Goal: Task Accomplishment & Management: Use online tool/utility

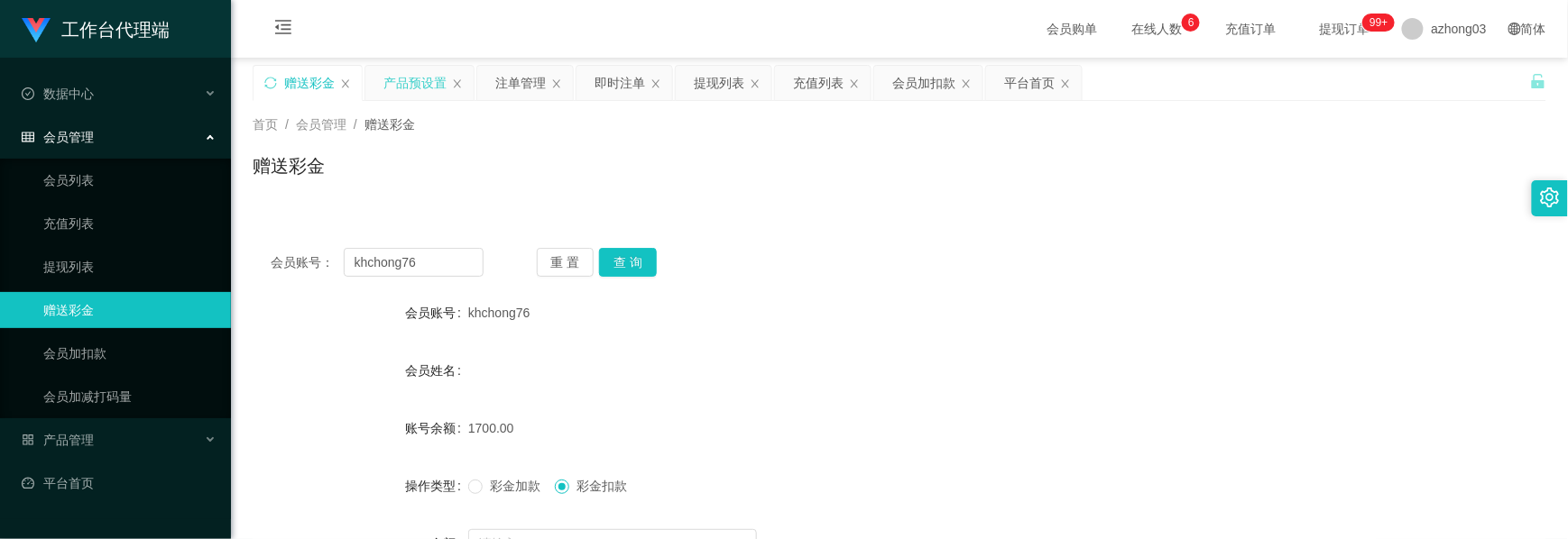
click at [415, 88] on div "产品预设置" at bounding box center [415, 83] width 63 height 34
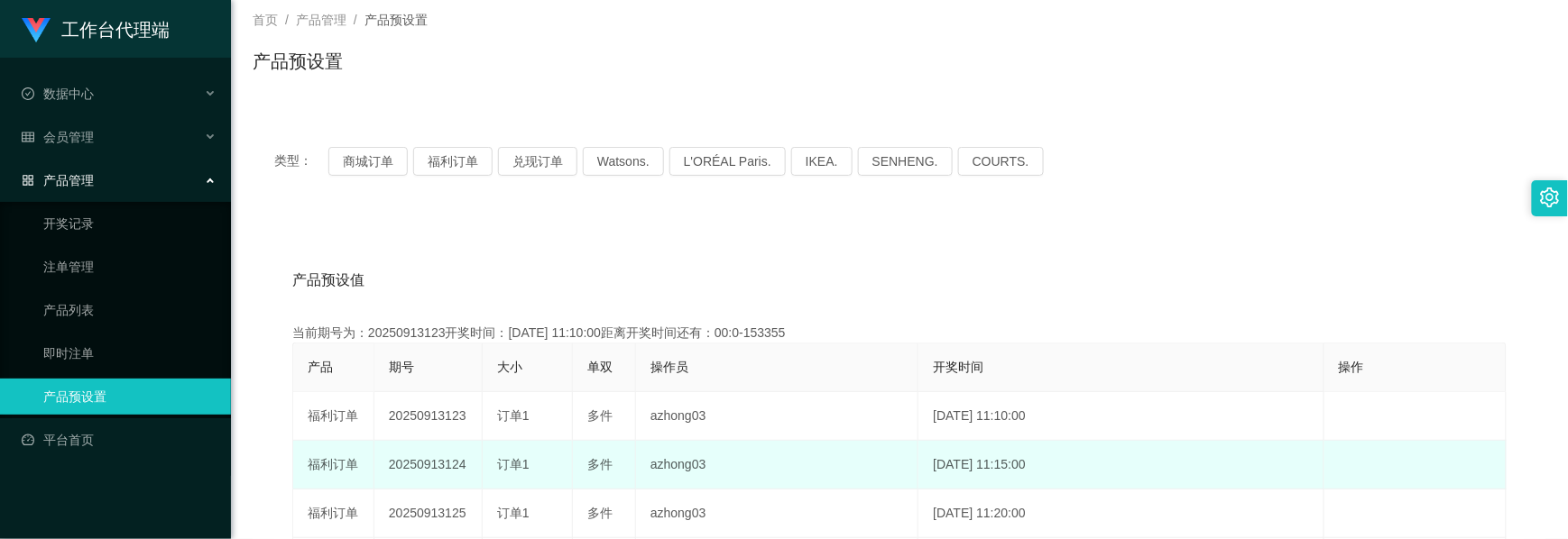
scroll to position [240, 0]
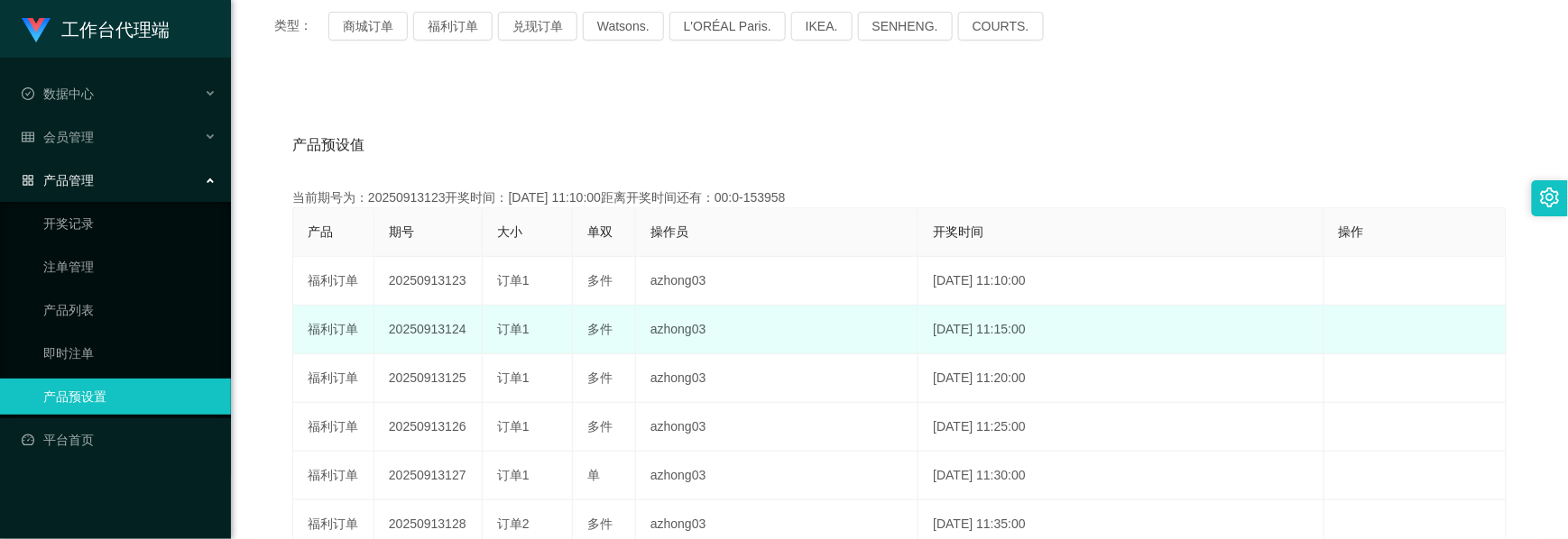
click at [416, 332] on td "20250913124" at bounding box center [429, 330] width 108 height 48
click at [416, 332] on td "20250913124" at bounding box center [429, 330] width 108 height 48
click at [415, 332] on td "20250913124" at bounding box center [429, 330] width 108 height 48
copy td "20250913124"
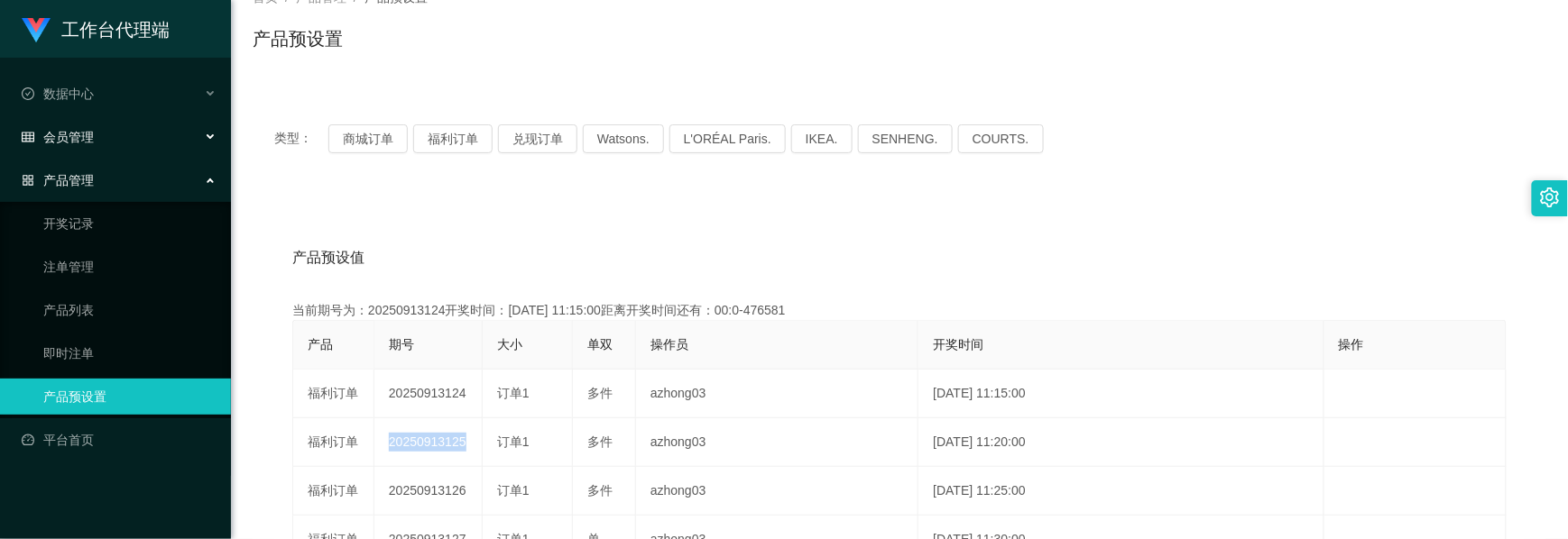
click at [114, 145] on div "会员管理" at bounding box center [115, 137] width 231 height 36
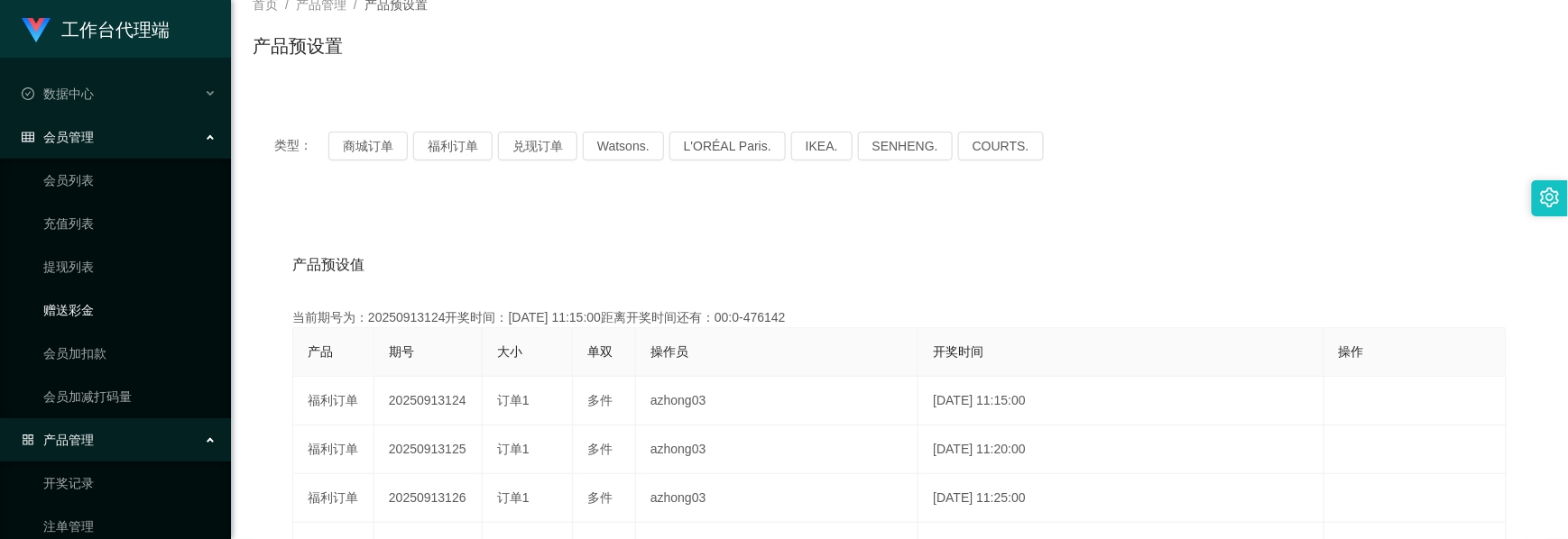
click at [87, 308] on link "赠送彩金" at bounding box center [130, 310] width 173 height 36
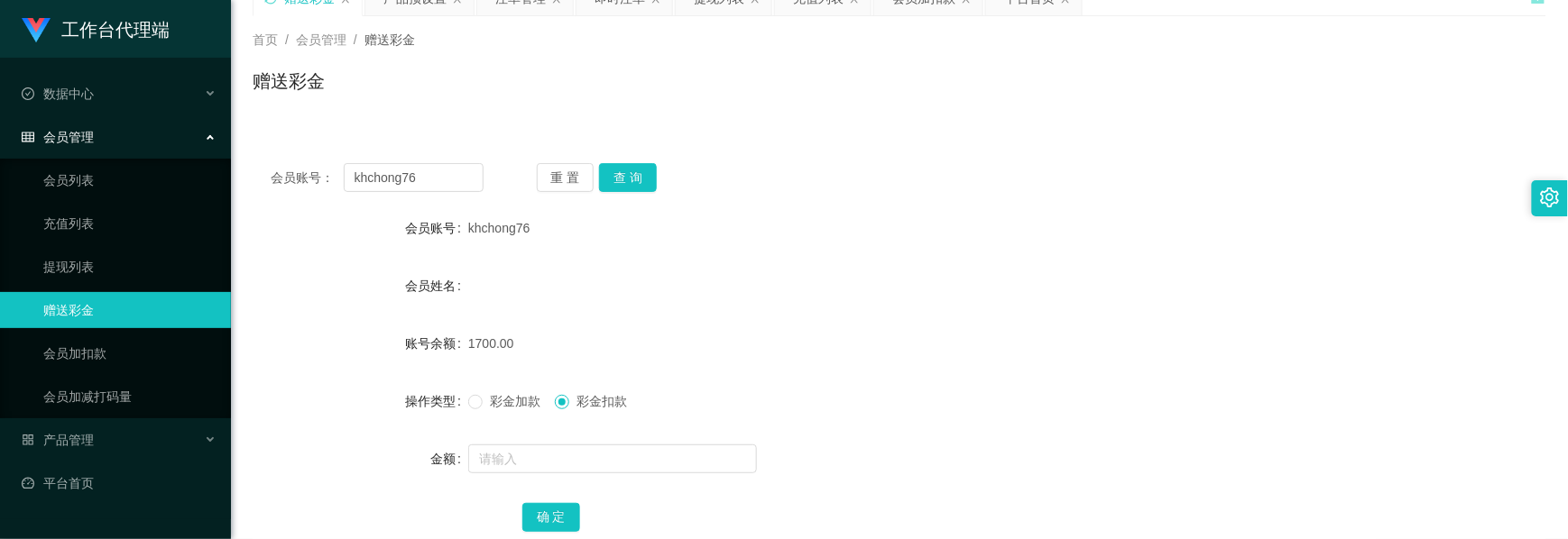
scroll to position [120, 0]
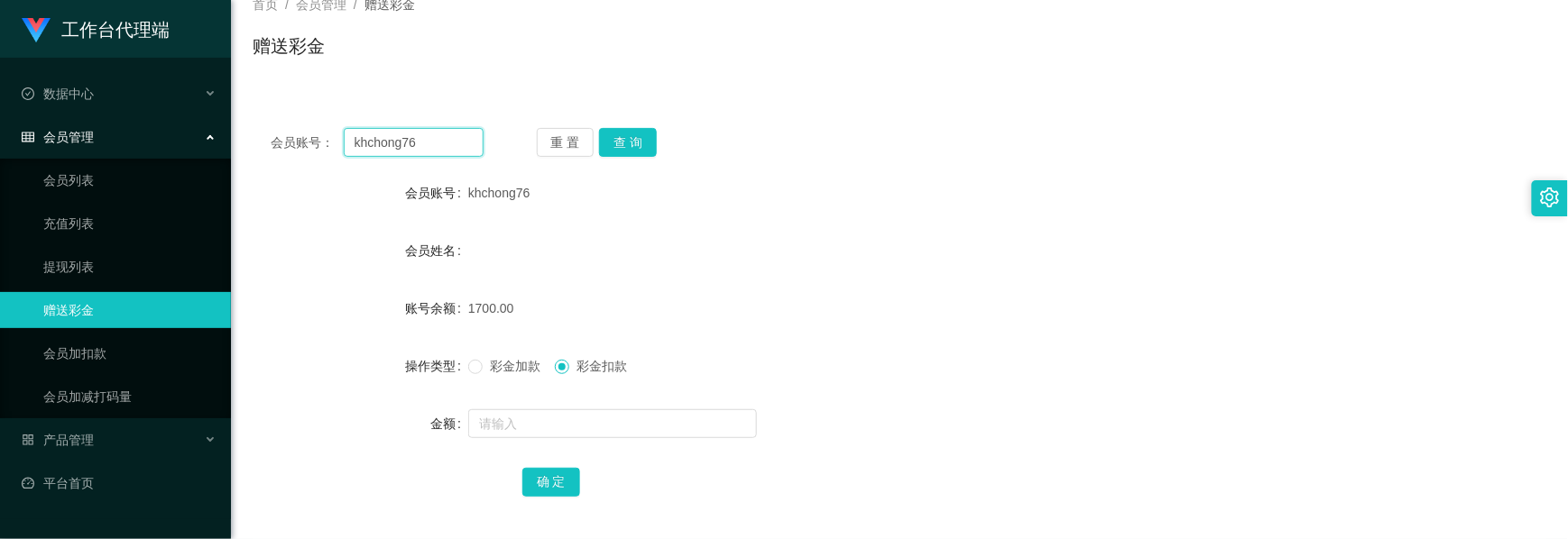
drag, startPoint x: 430, startPoint y: 145, endPoint x: 246, endPoint y: 146, distance: 184.0
click at [246, 146] on main "关闭左侧 关闭右侧 关闭其它 刷新页面 赠送彩金 产品预设置 注单管理 即时注单 提现列表 充值列表 会员加扣款 平台首页 首页 / 会员管理 / 赠送彩金 …" at bounding box center [900, 239] width 1337 height 602
paste input "1111511"
type input "1111511"
click at [640, 137] on button "查 询" at bounding box center [628, 143] width 58 height 29
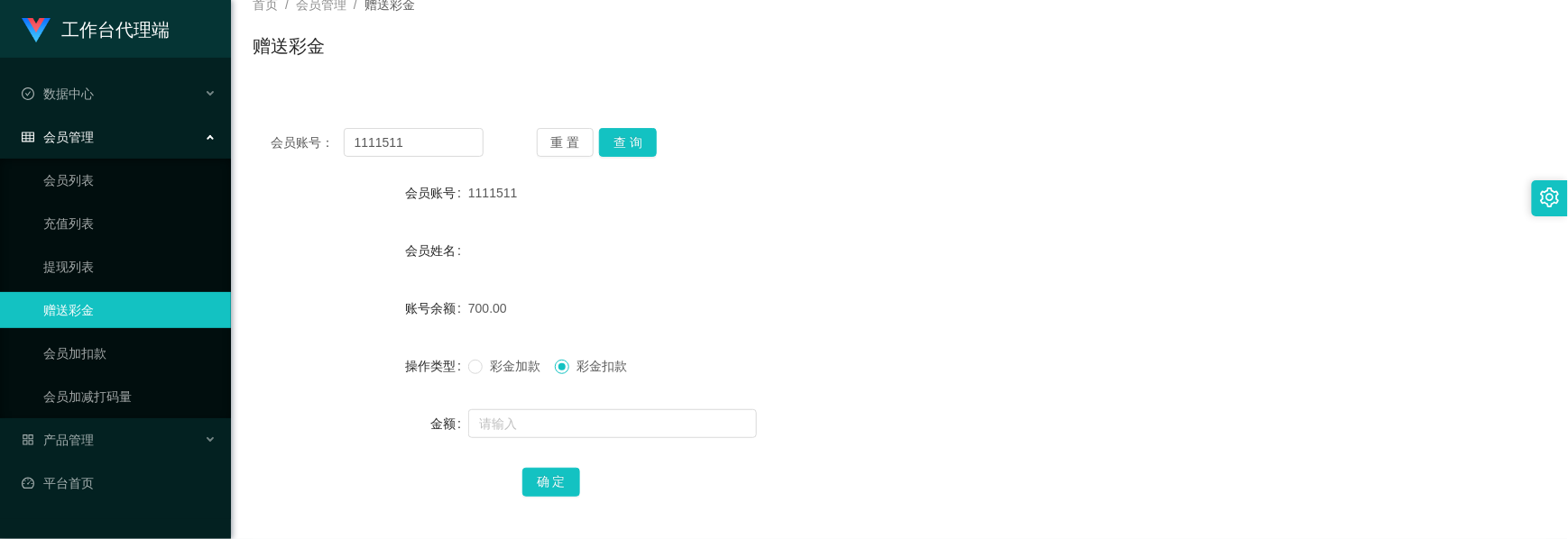
scroll to position [202, 0]
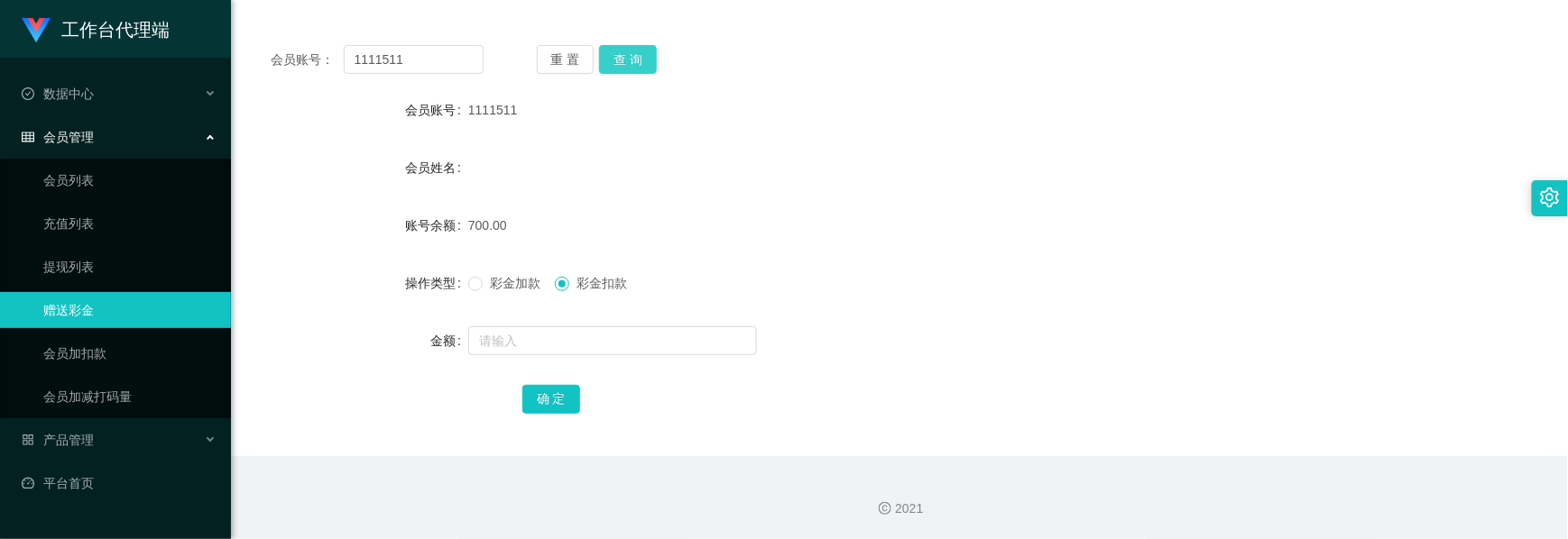
click at [631, 58] on button "查 询" at bounding box center [628, 59] width 58 height 29
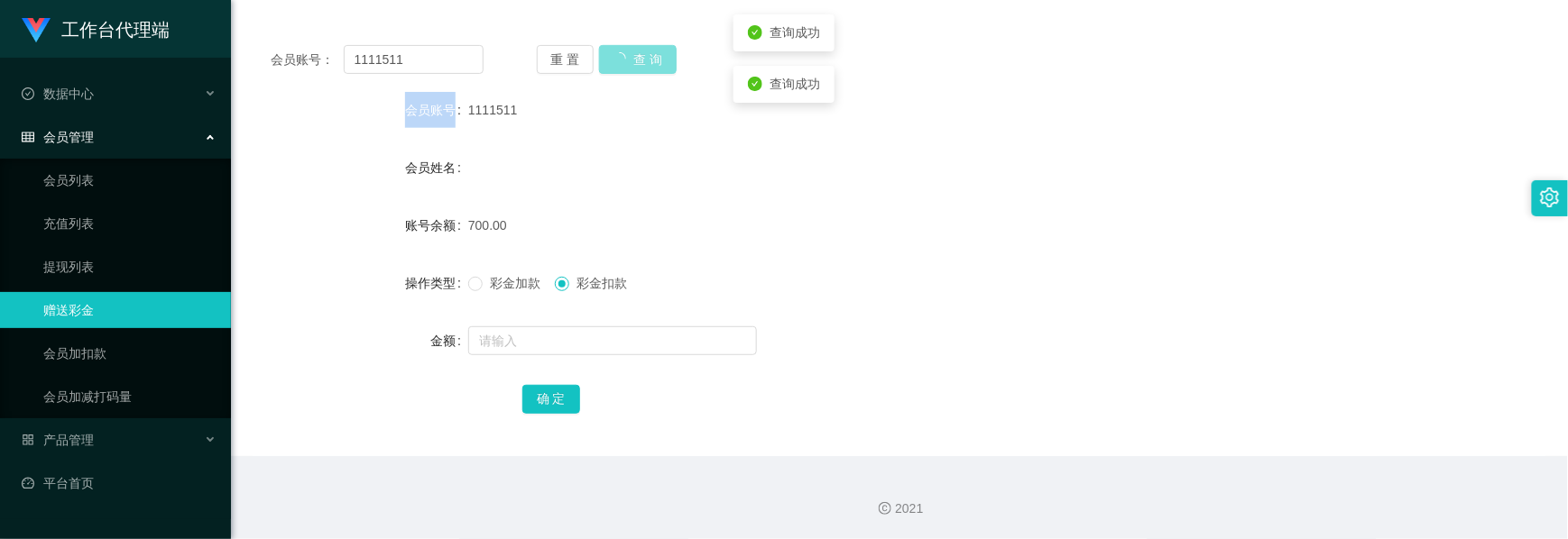
click at [631, 58] on div "重 置 查 询" at bounding box center [643, 59] width 213 height 29
click at [631, 58] on button "查 询" at bounding box center [628, 59] width 58 height 29
click at [631, 58] on div "重 置 查 询" at bounding box center [643, 59] width 213 height 29
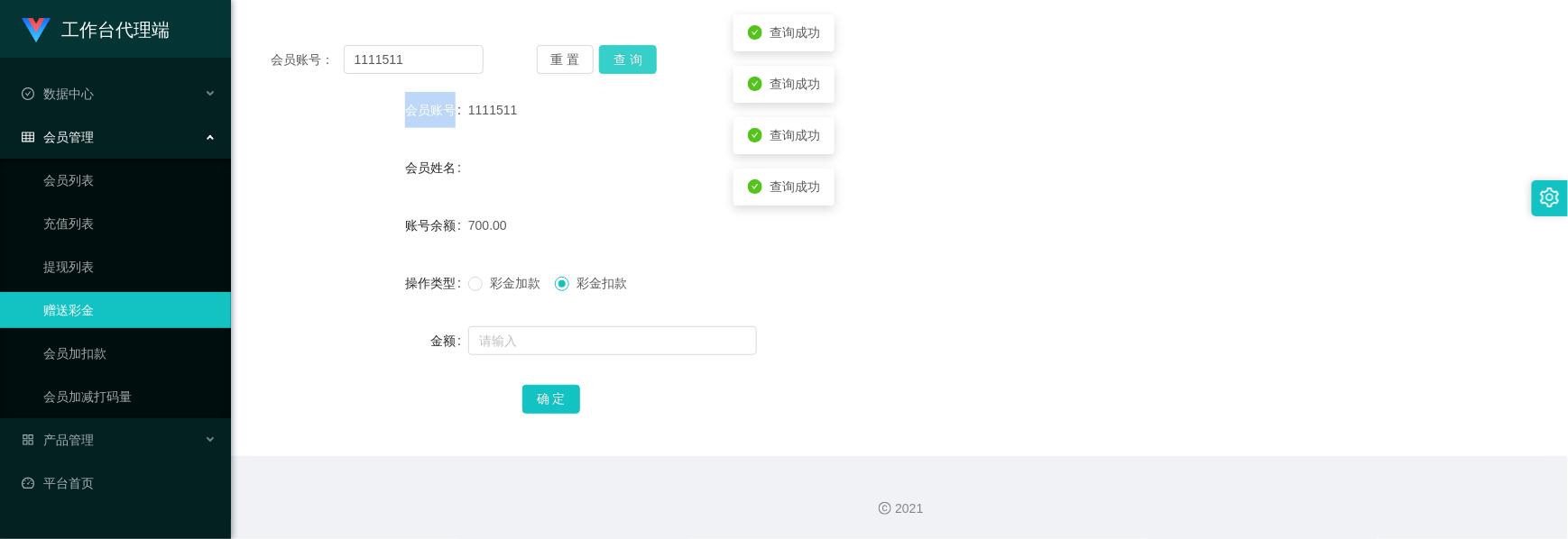
click at [631, 58] on button "查 询" at bounding box center [628, 59] width 58 height 29
click at [631, 58] on div "重 置 查 询" at bounding box center [643, 59] width 213 height 29
click at [631, 58] on button "查 询" at bounding box center [628, 59] width 58 height 29
click at [631, 58] on div "重 置 查 询" at bounding box center [643, 59] width 213 height 29
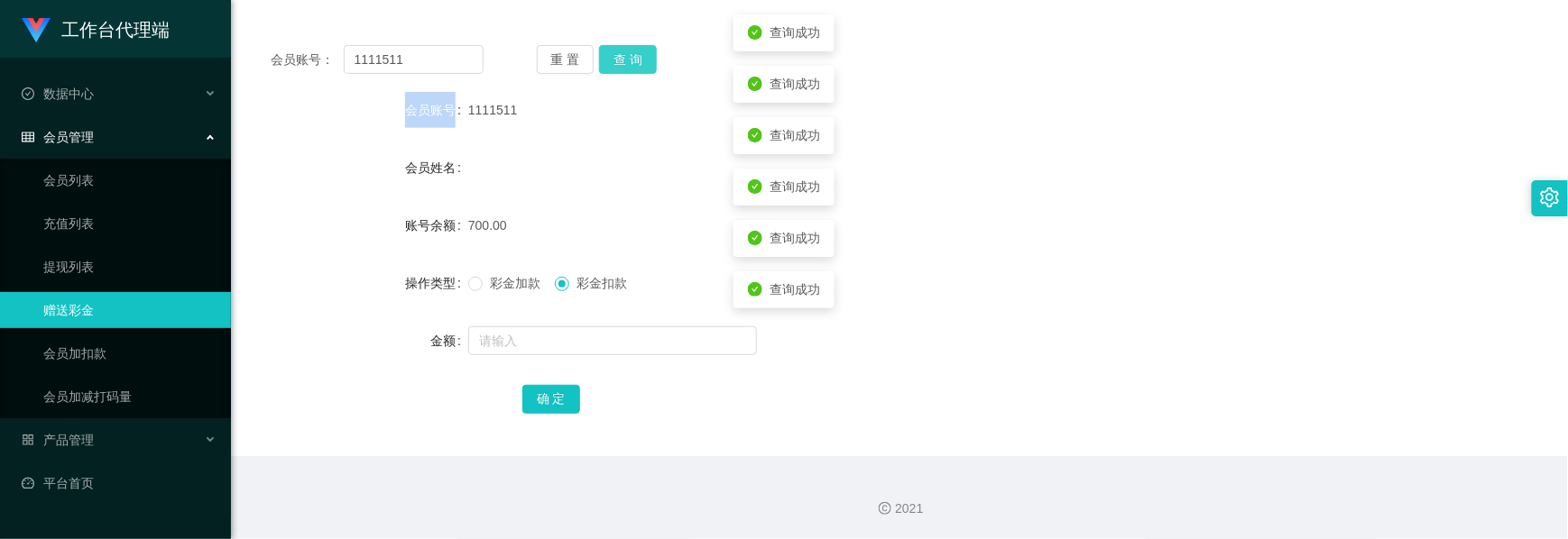
click at [631, 58] on button "查 询" at bounding box center [628, 59] width 58 height 29
click at [631, 58] on div "重 置 查 询" at bounding box center [643, 59] width 213 height 29
click at [631, 58] on button "查 询" at bounding box center [628, 59] width 58 height 29
click at [631, 58] on div "重 置 查 询" at bounding box center [643, 59] width 213 height 29
click at [631, 58] on button "查 询" at bounding box center [628, 59] width 58 height 29
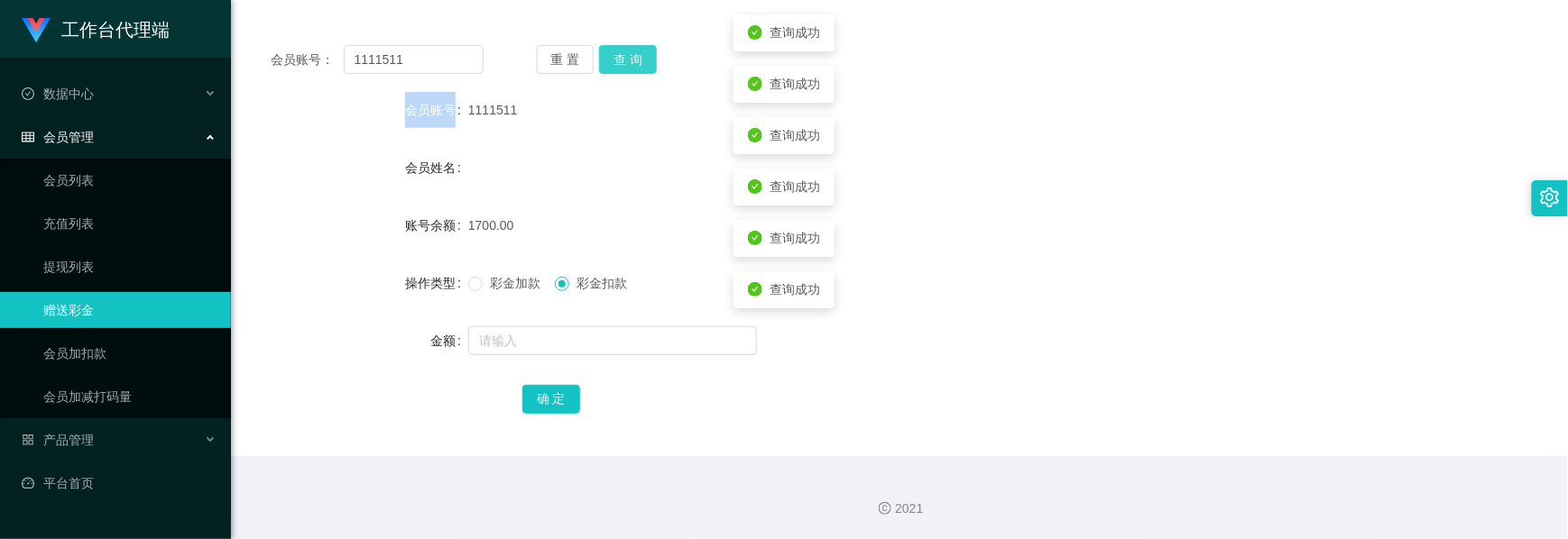
click at [631, 58] on div "重 置 查 询" at bounding box center [643, 59] width 213 height 29
click at [631, 58] on button "查 询" at bounding box center [628, 59] width 58 height 29
